Goal: Information Seeking & Learning: Find specific fact

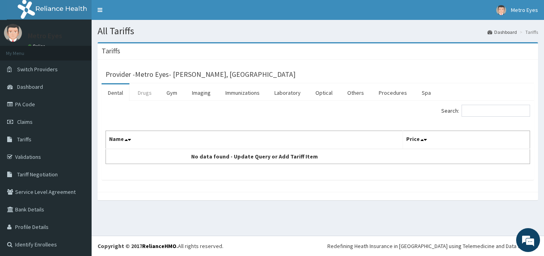
click at [136, 94] on link "Drugs" at bounding box center [144, 92] width 27 height 17
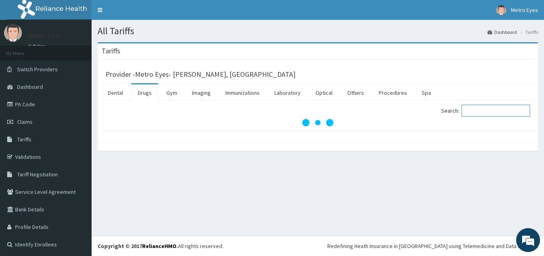
click at [480, 113] on input "Search:" at bounding box center [495, 111] width 68 height 12
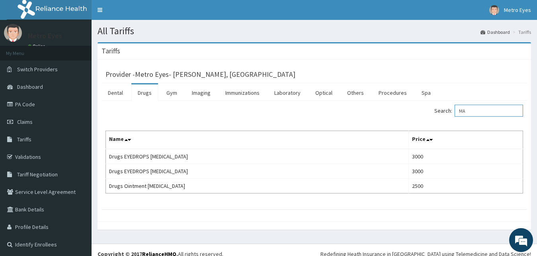
type input "M"
type input "A"
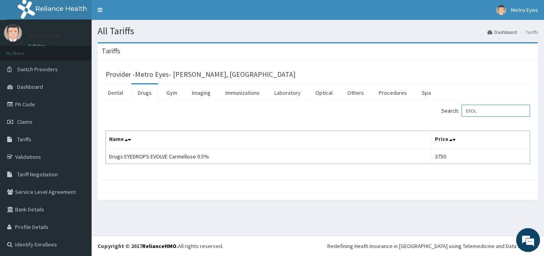
type input "EVOL"
click at [319, 94] on link "Optical" at bounding box center [324, 92] width 30 height 17
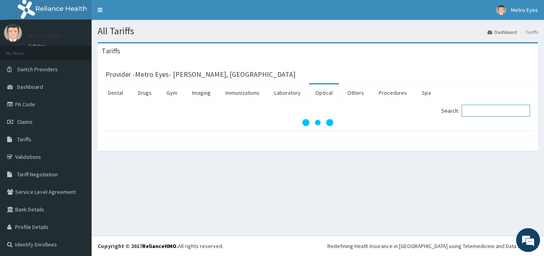
click at [476, 112] on input "Search:" at bounding box center [495, 111] width 68 height 12
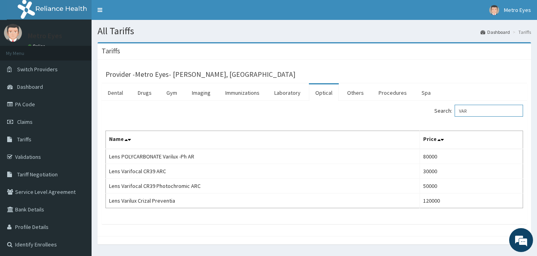
type input "VAR"
click at [145, 96] on link "Drugs" at bounding box center [144, 92] width 27 height 17
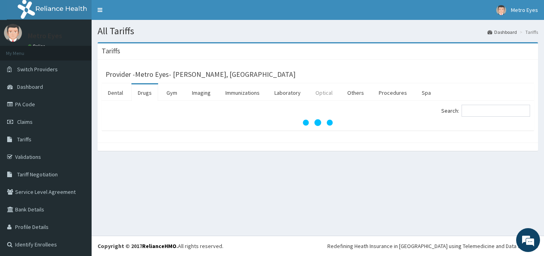
click at [327, 91] on link "Optical" at bounding box center [324, 92] width 30 height 17
click at [328, 95] on link "Optical" at bounding box center [324, 92] width 30 height 17
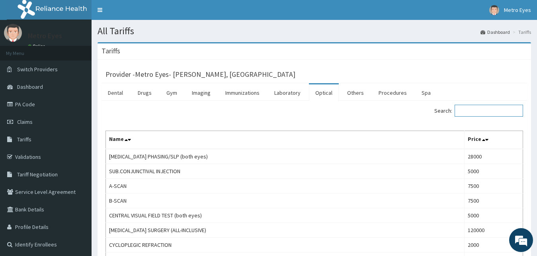
click at [488, 114] on input "Search:" at bounding box center [488, 111] width 68 height 12
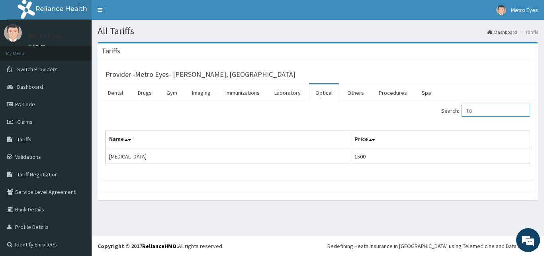
type input "T"
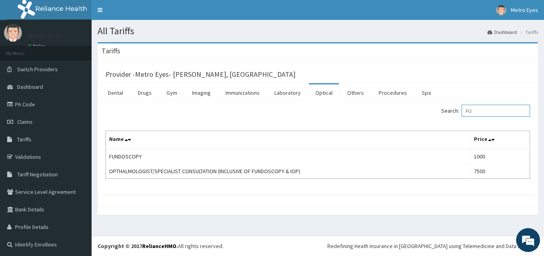
type input "F"
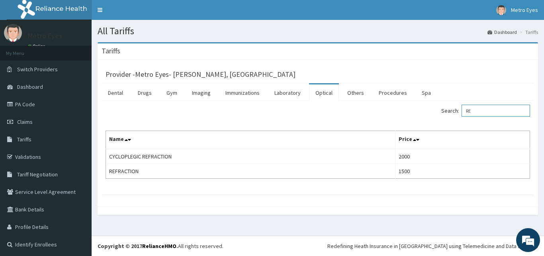
type input "R"
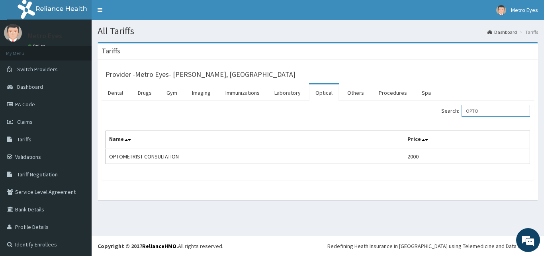
scroll to position [1, 0]
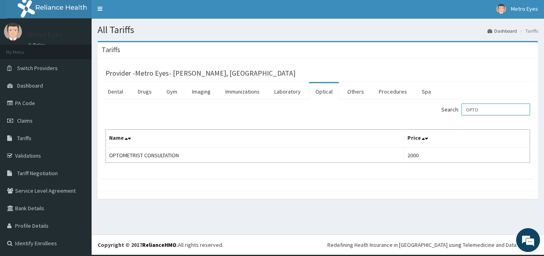
type input "OPTO"
